Goal: Transaction & Acquisition: Purchase product/service

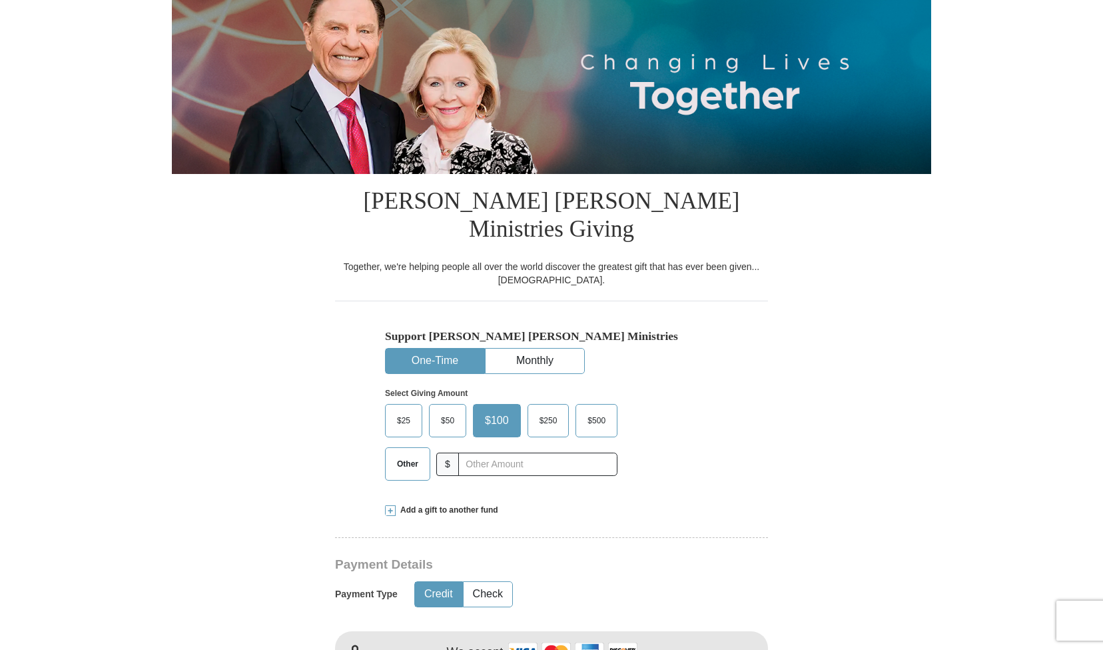
scroll to position [183, 0]
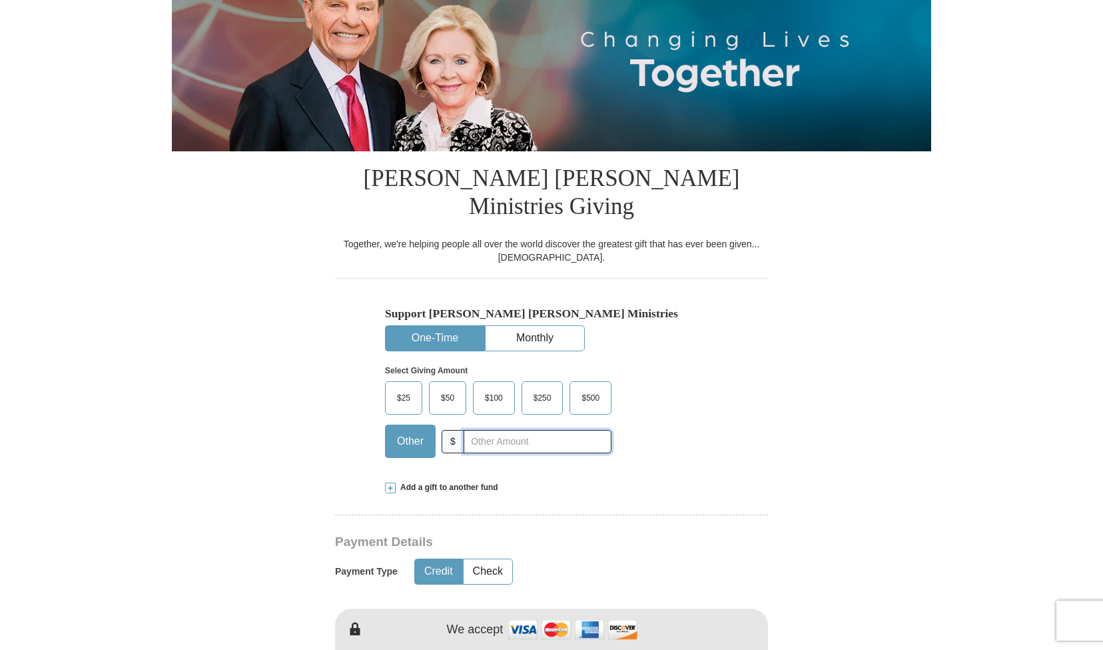
click at [489, 430] on input "text" at bounding box center [538, 441] width 148 height 23
type input "2000"
click at [657, 411] on div "$25 $50 $100 $250 $500 $" at bounding box center [523, 424] width 276 height 87
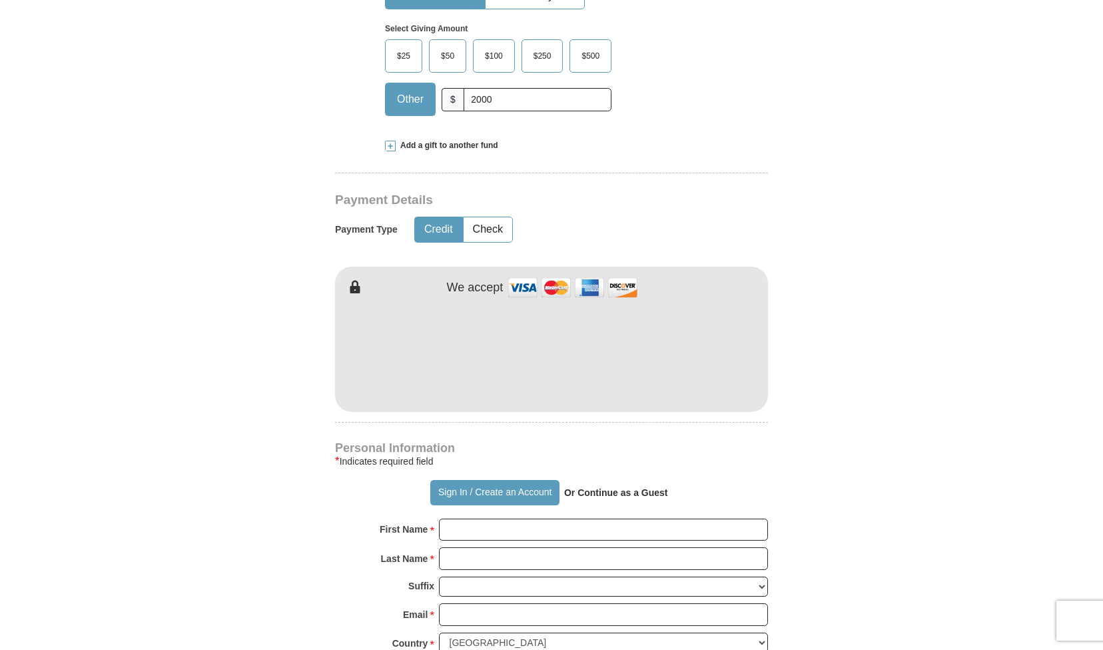
scroll to position [543, 0]
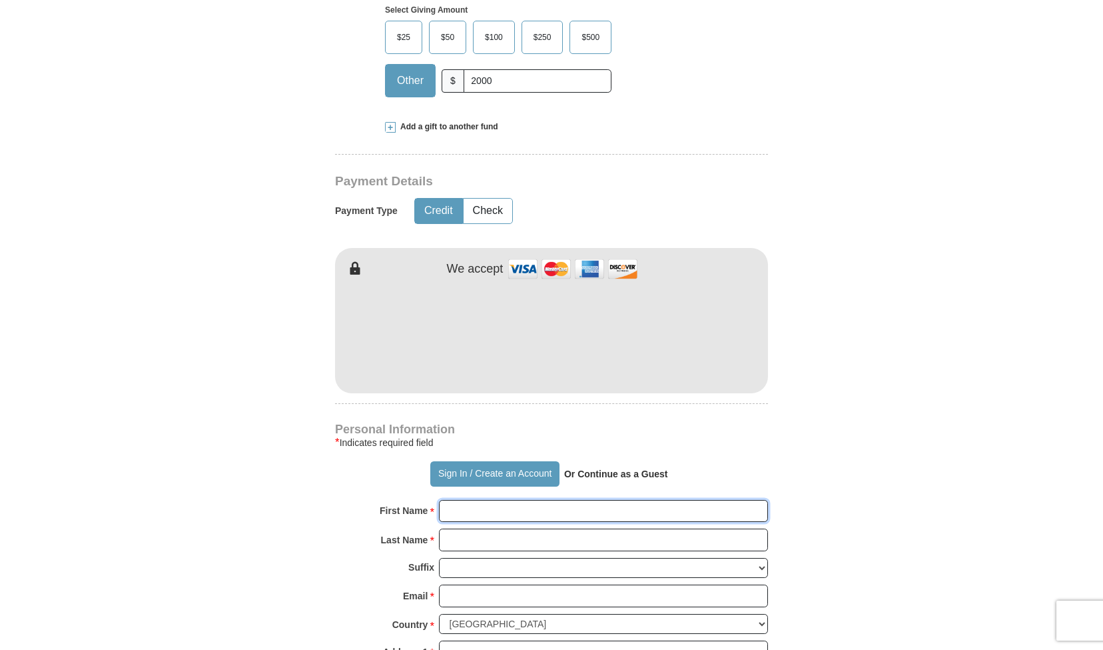
type input "[PERSON_NAME]"
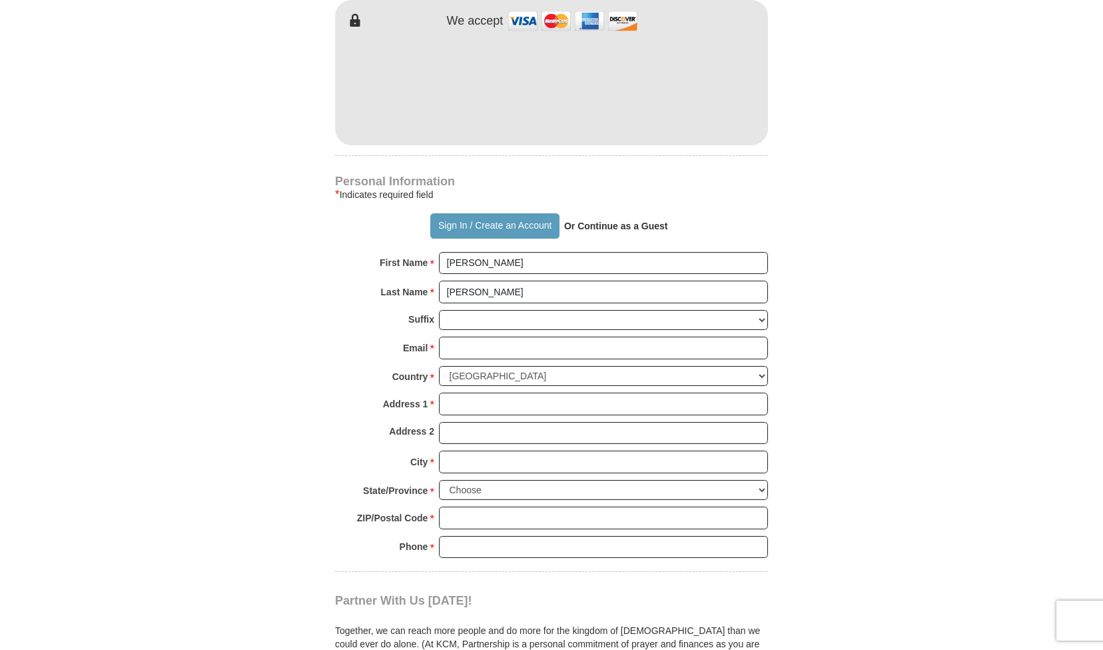
scroll to position [794, 0]
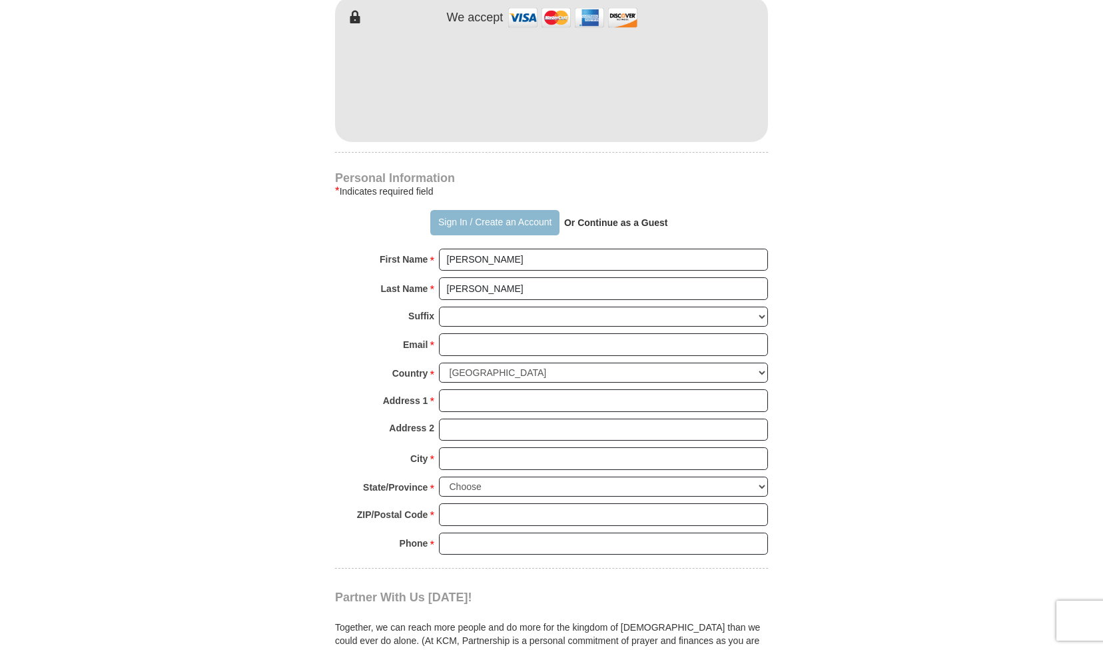
click at [543, 210] on button "Sign In / Create an Account" at bounding box center [494, 222] width 129 height 25
click at [509, 248] on input "[PERSON_NAME]" at bounding box center [603, 259] width 329 height 23
type input "Simon pETER"
click at [480, 277] on input "[PERSON_NAME]" at bounding box center [603, 288] width 329 height 23
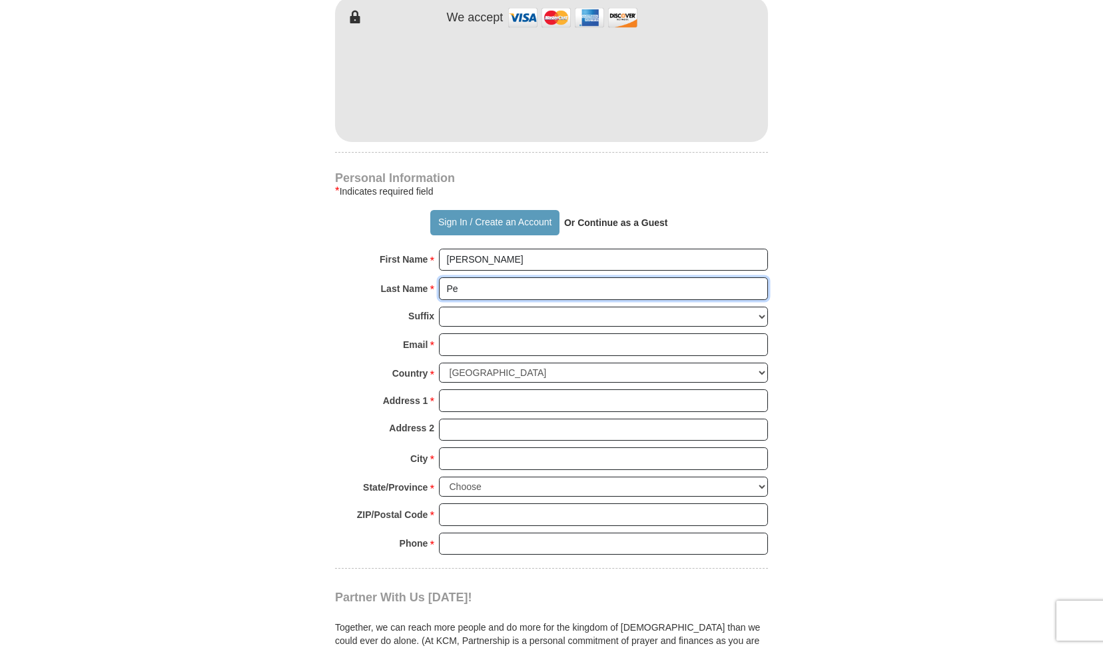
type input "P"
type input "KABOGOZA"
click at [479, 248] on input "Simon pETER" at bounding box center [603, 259] width 329 height 23
type input "SIMON PETER"
click at [568, 306] on select "Jr Sr I II III IV V VI" at bounding box center [603, 316] width 329 height 21
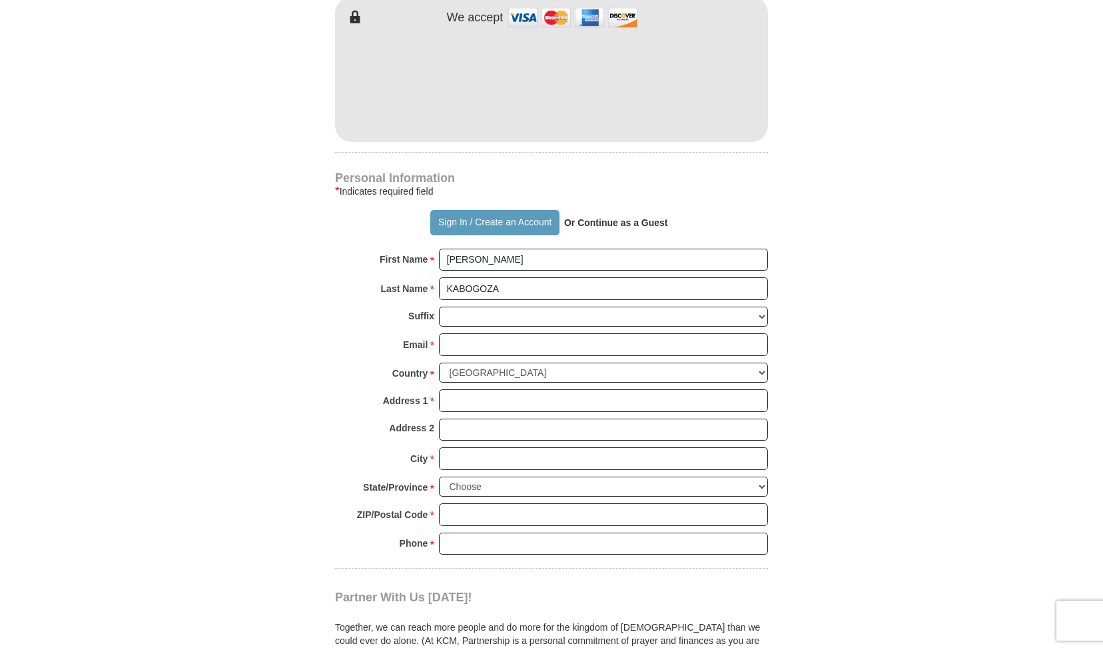
click at [859, 336] on form "Already have an account? Sign in for faster giving. Don't have an account? Crea…" at bounding box center [551, 94] width 759 height 1671
click at [545, 333] on input "Email *" at bounding box center [603, 344] width 329 height 23
type input "Kabogoza.simonpeter@gmail.com"
type input "10664 Cheryl Turn"
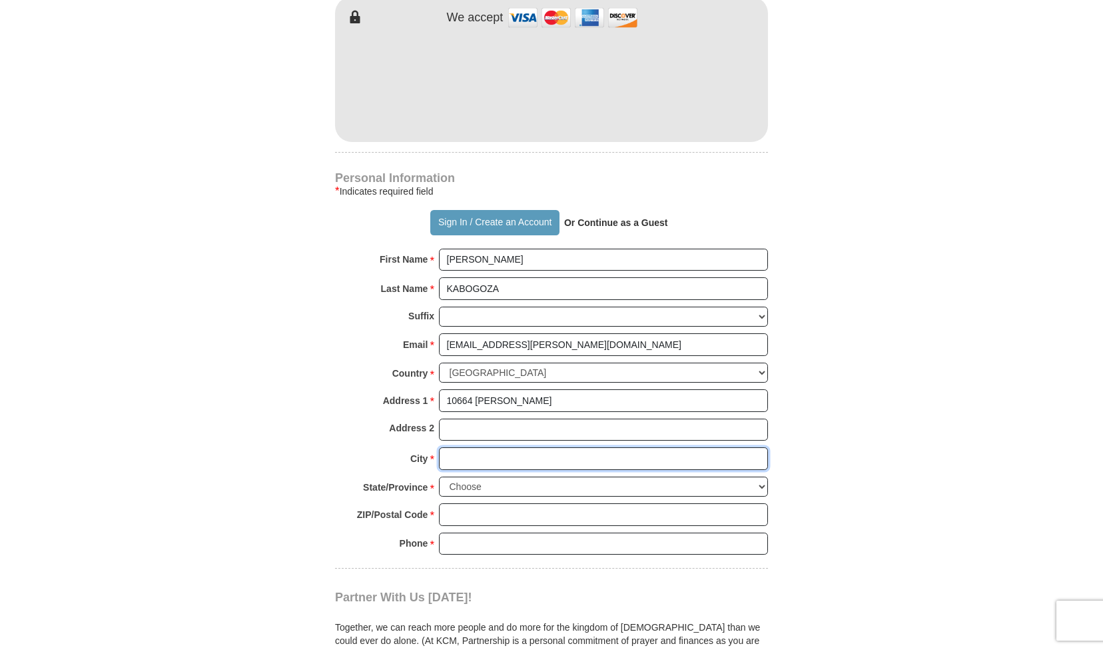
type input "Waldorf"
select select "MD"
type input "20603"
type input "2404709434"
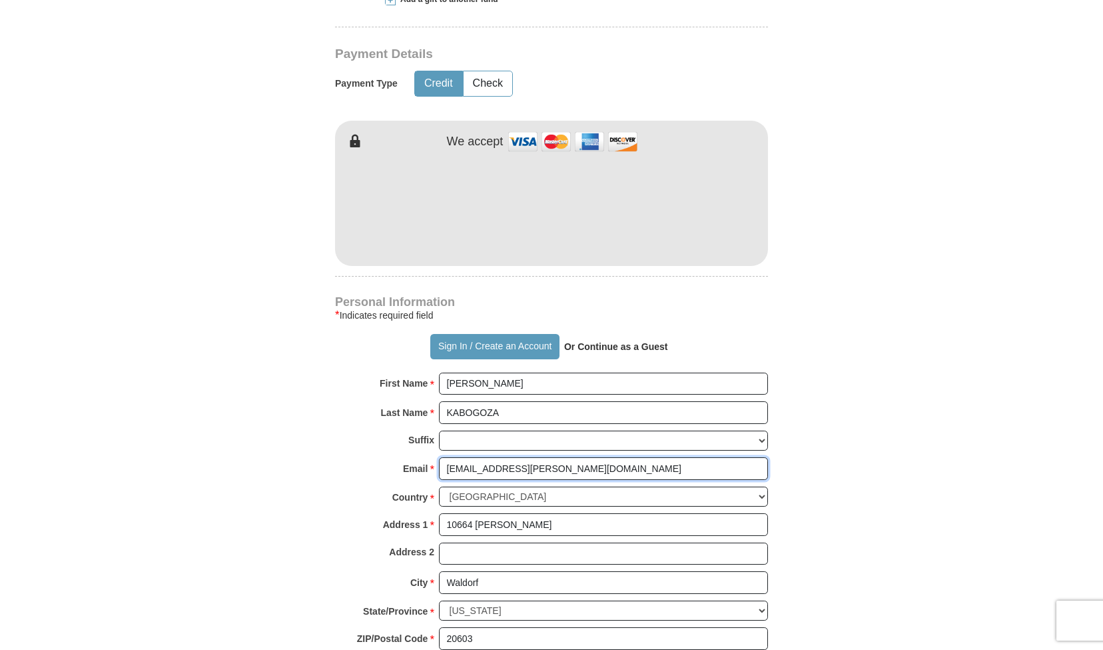
scroll to position [702, 0]
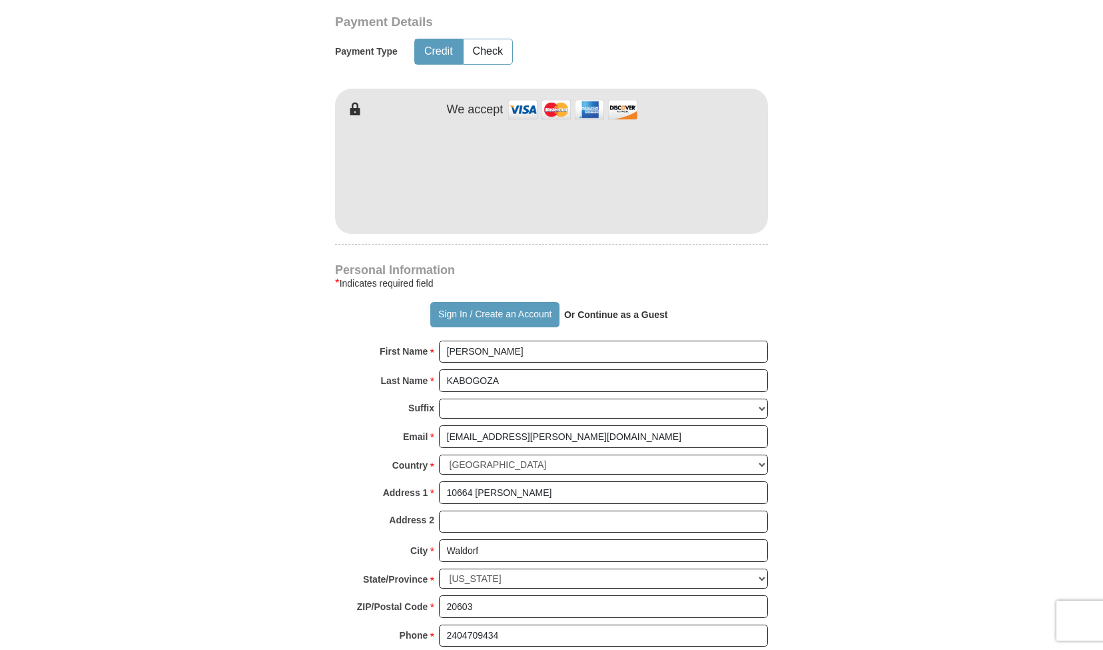
click at [833, 218] on form "Already have an account? Sign in for faster giving. Don't have an account? Crea…" at bounding box center [551, 186] width 759 height 1671
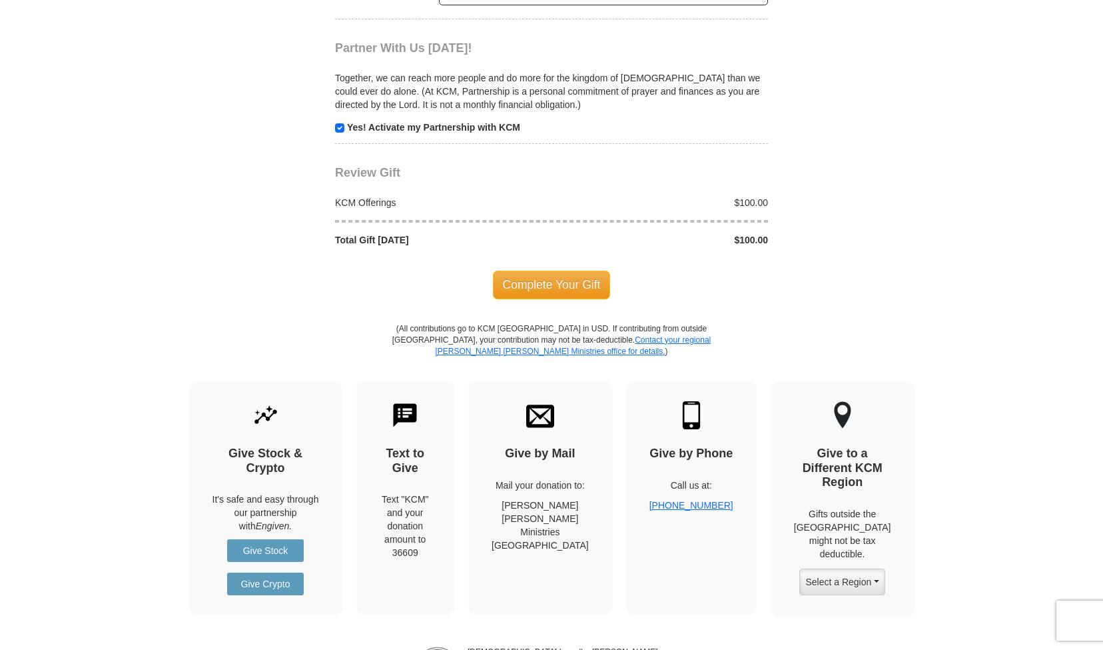
scroll to position [1346, 0]
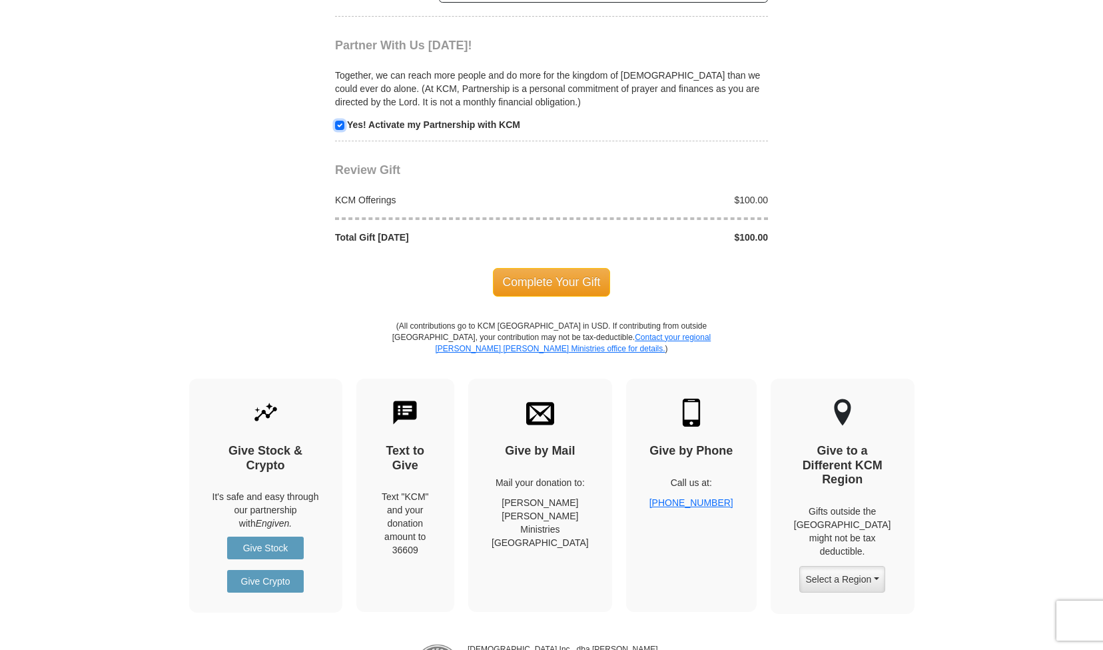
click at [342, 121] on input "checkbox" at bounding box center [339, 125] width 9 height 9
checkbox input "false"
click at [546, 268] on span "Complete Your Gift" at bounding box center [552, 282] width 118 height 28
